Goal: Communication & Community: Answer question/provide support

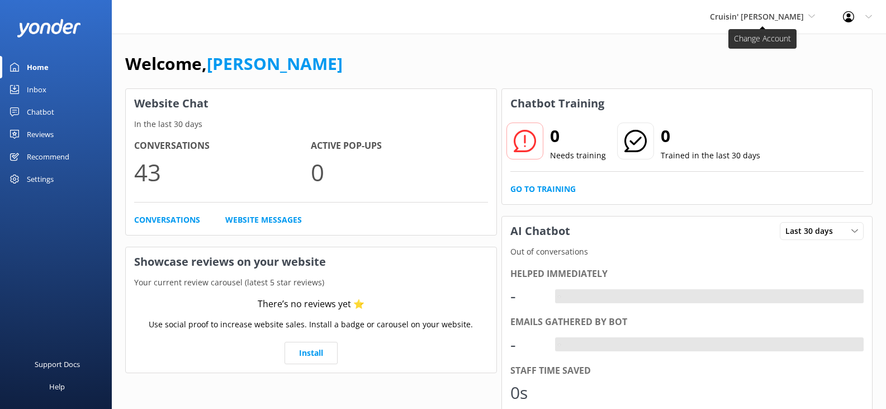
click at [748, 20] on span "Cruisin' [PERSON_NAME]" at bounding box center [757, 16] width 94 height 11
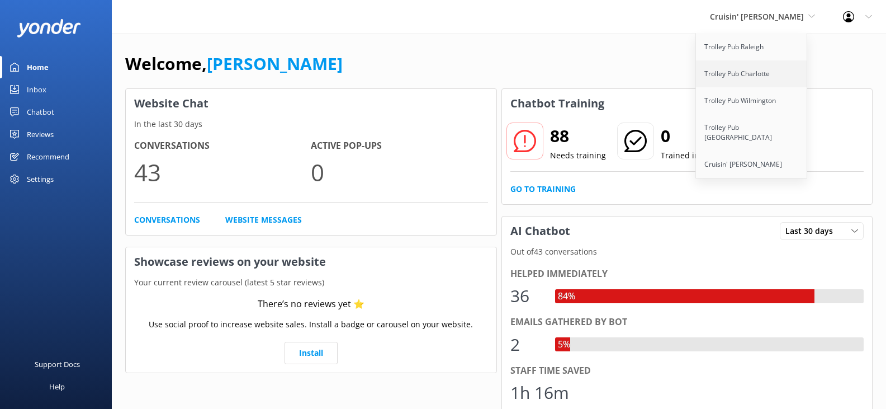
click at [747, 72] on link "Trolley Pub Charlotte" at bounding box center [752, 73] width 112 height 27
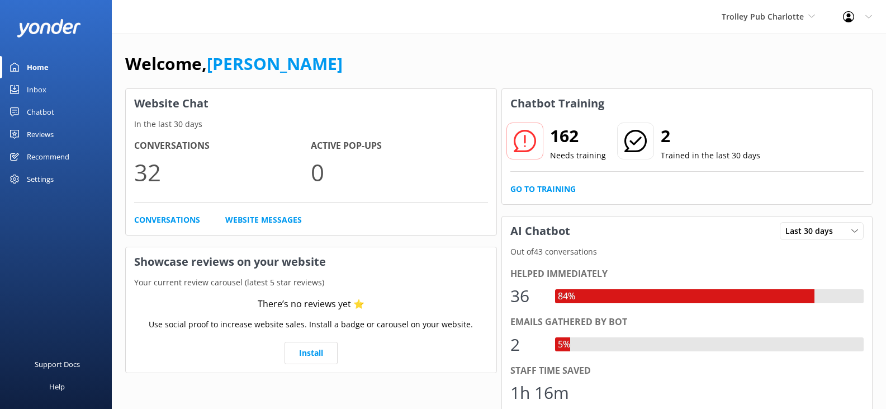
click at [40, 89] on div "Inbox" at bounding box center [37, 89] width 20 height 22
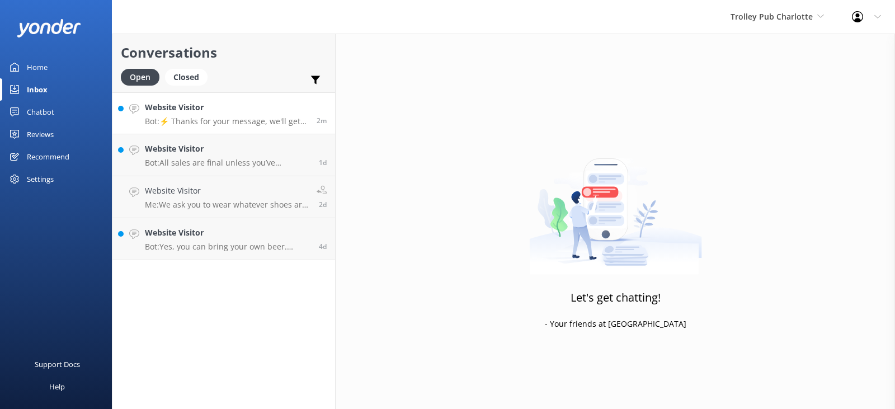
click at [266, 112] on h4 "Website Visitor" at bounding box center [226, 107] width 163 height 12
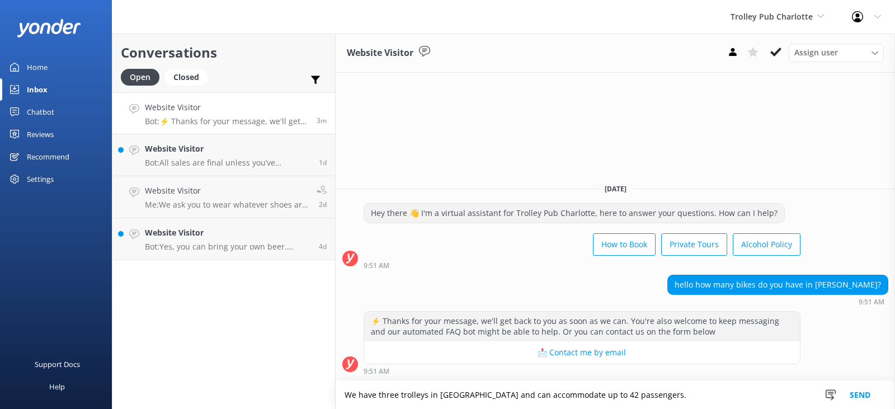
type textarea "We have three trolleys in [GEOGRAPHIC_DATA] and can accommodate up to 42 passen…"
click at [855, 393] on button "Send" at bounding box center [860, 395] width 42 height 28
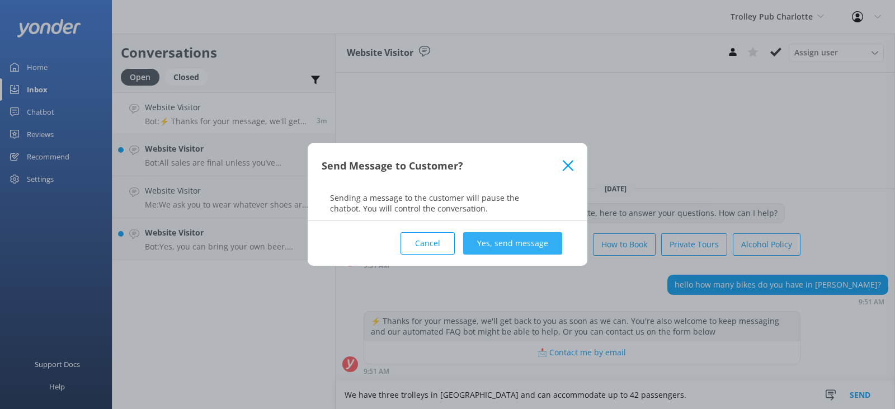
click at [508, 242] on button "Yes, send message" at bounding box center [512, 243] width 99 height 22
